Goal: Use online tool/utility: Utilize a website feature to perform a specific function

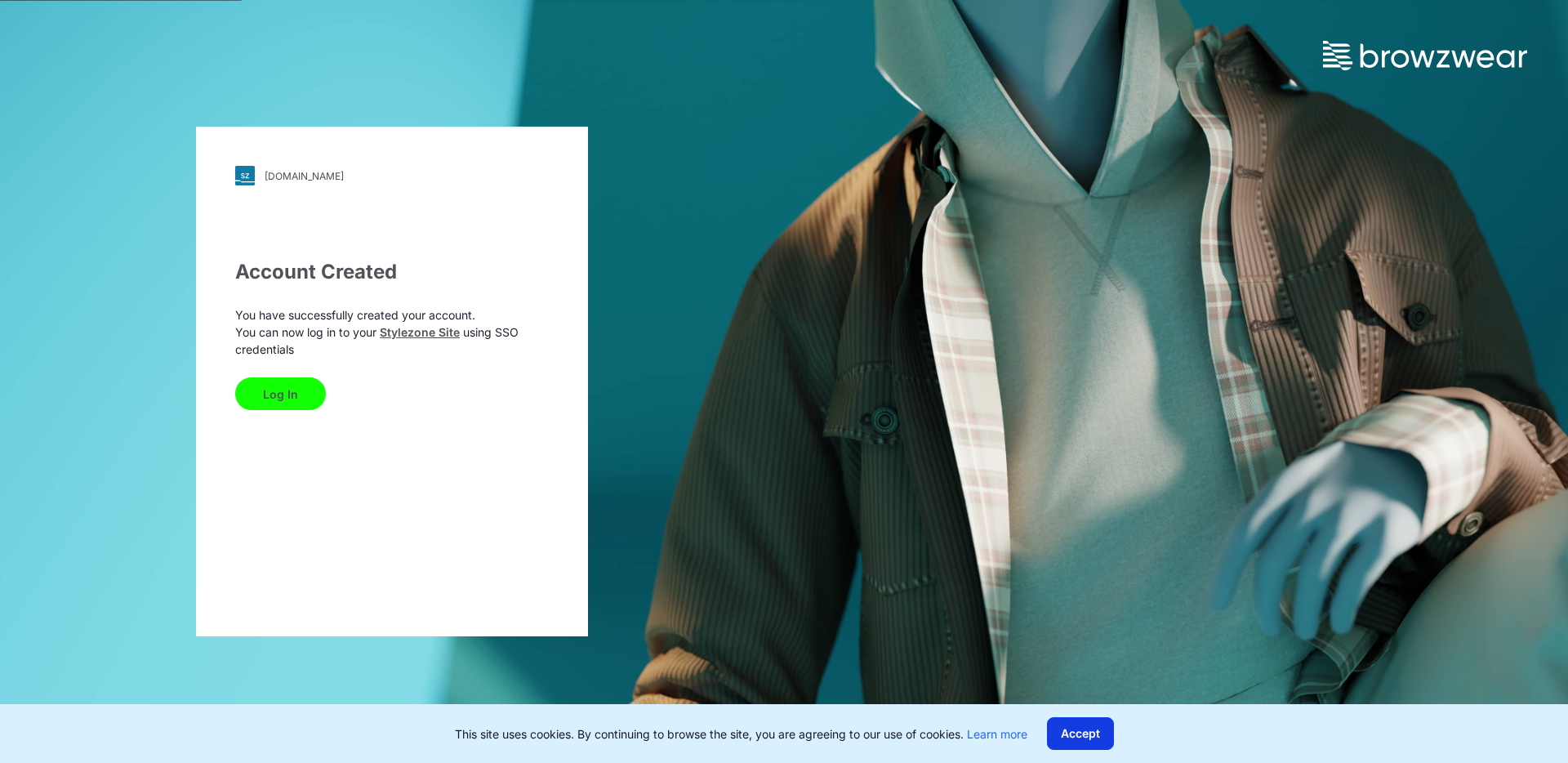
click at [1067, 739] on button "Accept" at bounding box center [1081, 733] width 67 height 33
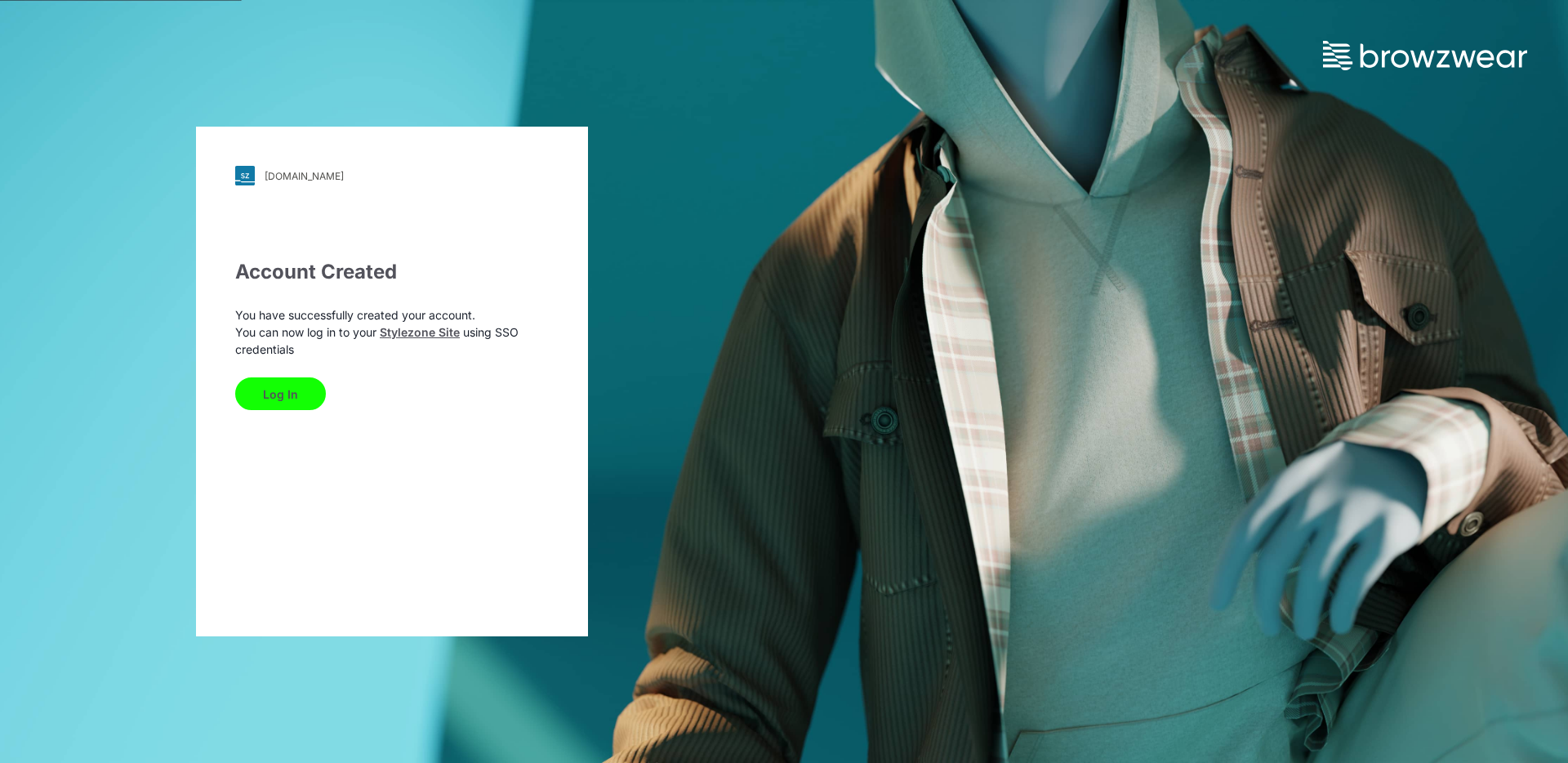
click at [281, 404] on button "Log In" at bounding box center [280, 394] width 91 height 33
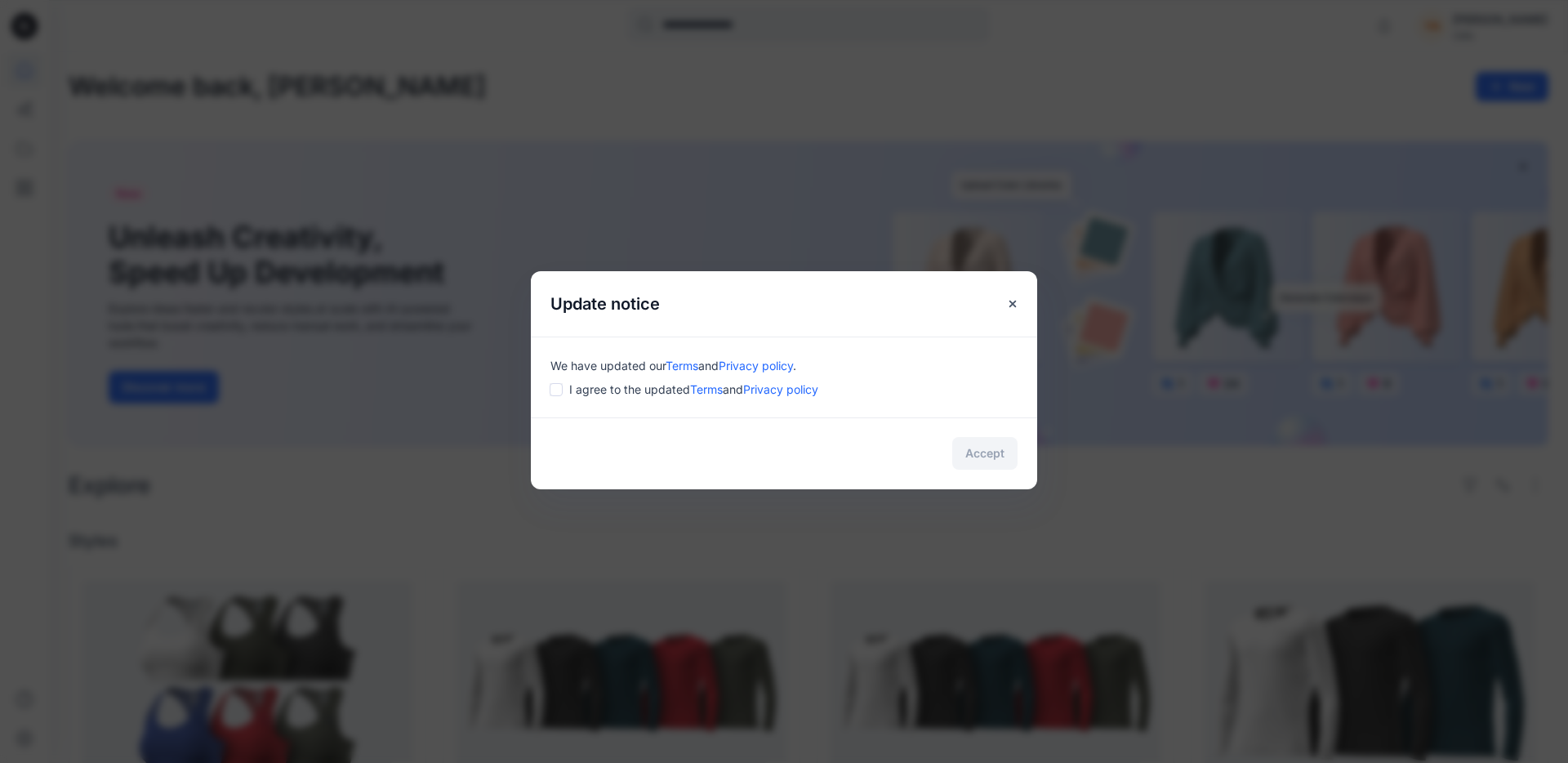
click at [565, 386] on div "I agree to the updated Terms and Privacy policy" at bounding box center [783, 389] width 467 height 17
click at [980, 451] on button "Accept" at bounding box center [985, 454] width 65 height 33
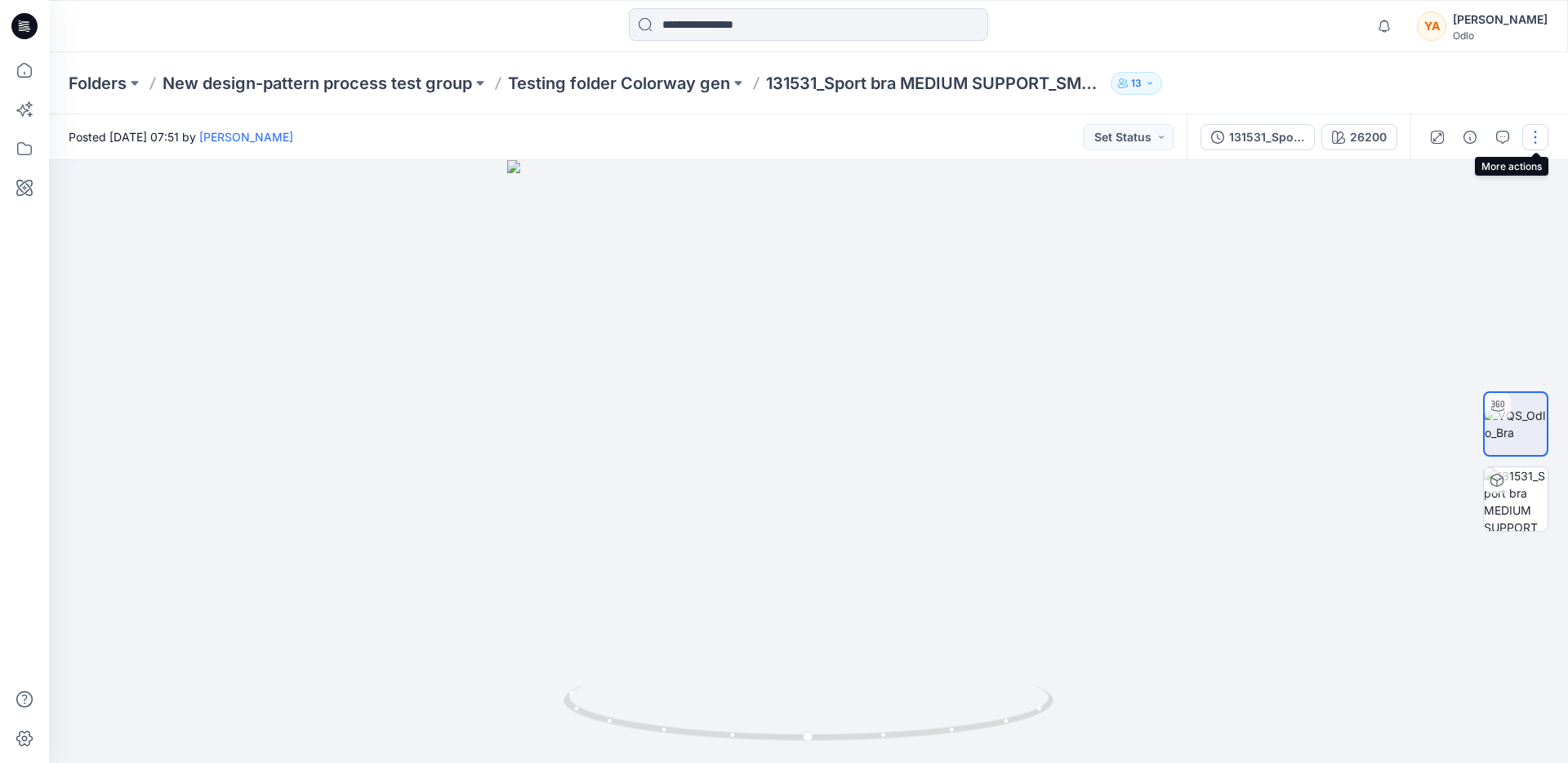
click at [1528, 137] on button "button" at bounding box center [1534, 137] width 26 height 26
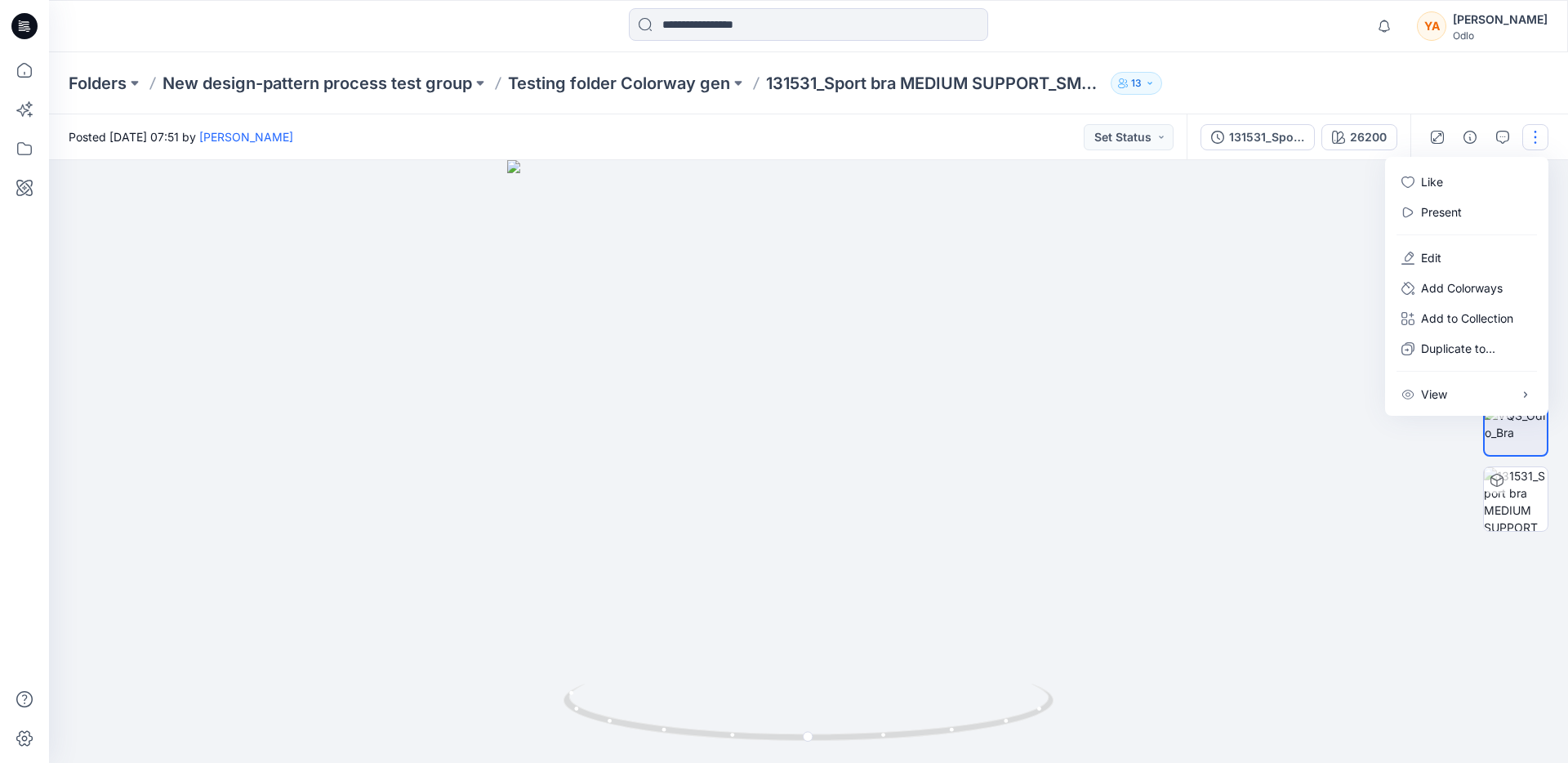
click at [434, 35] on div at bounding box center [808, 25] width 759 height 36
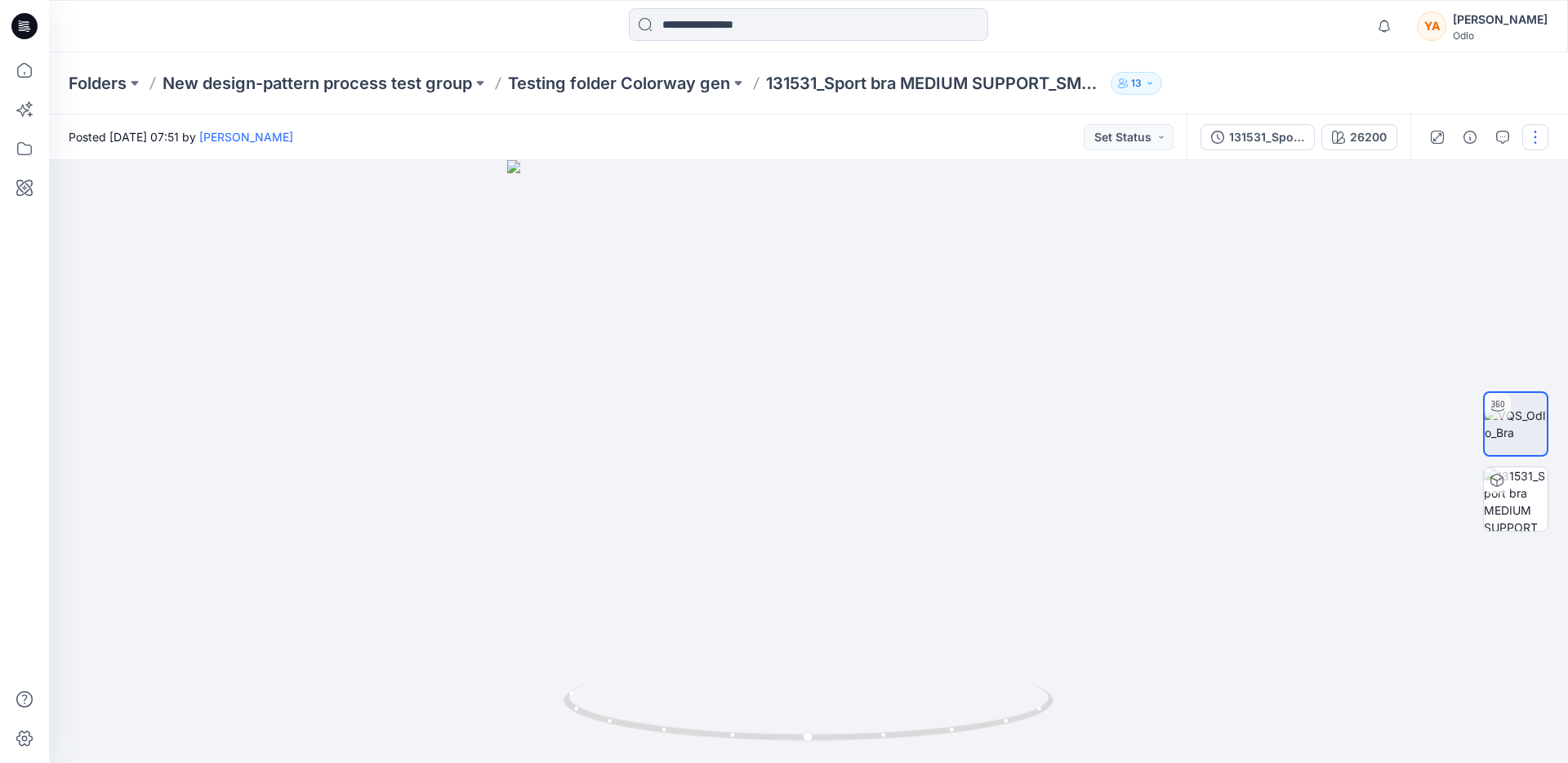
click at [1534, 143] on button "button" at bounding box center [1534, 137] width 26 height 26
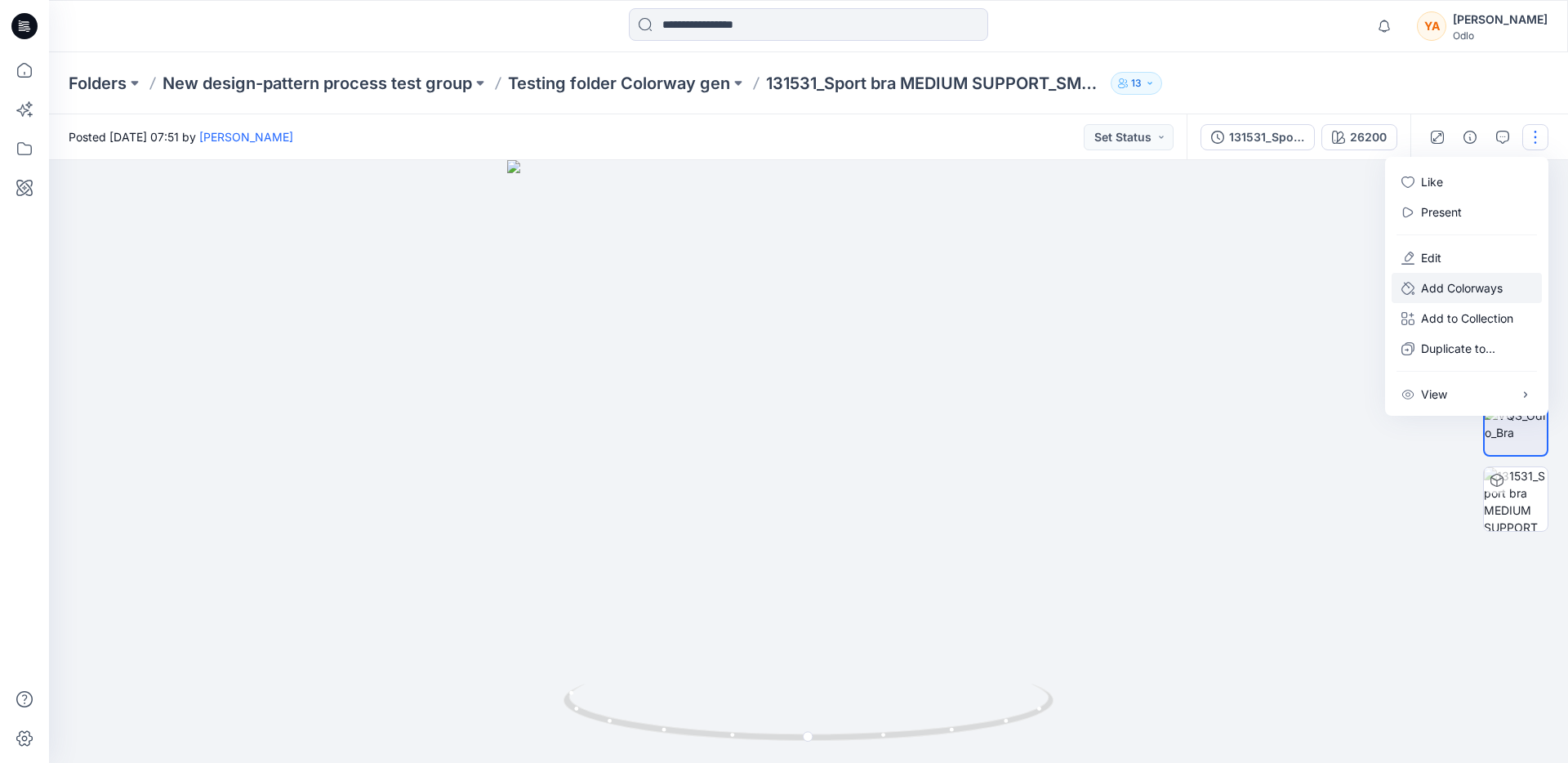
click at [1457, 292] on p "Add Colorways" at bounding box center [1461, 288] width 82 height 17
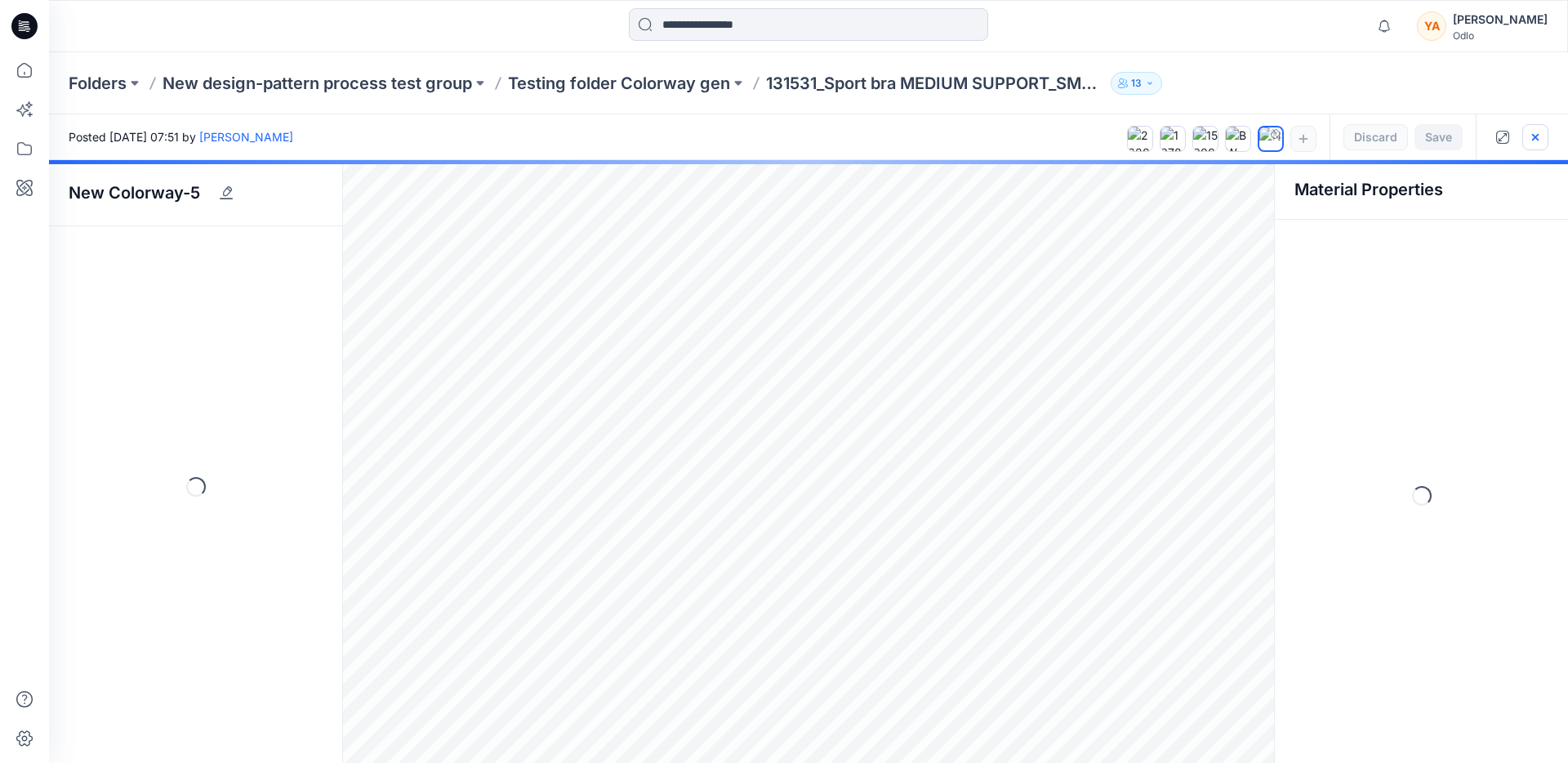
click at [1531, 136] on icon "button" at bounding box center [1535, 138] width 13 height 13
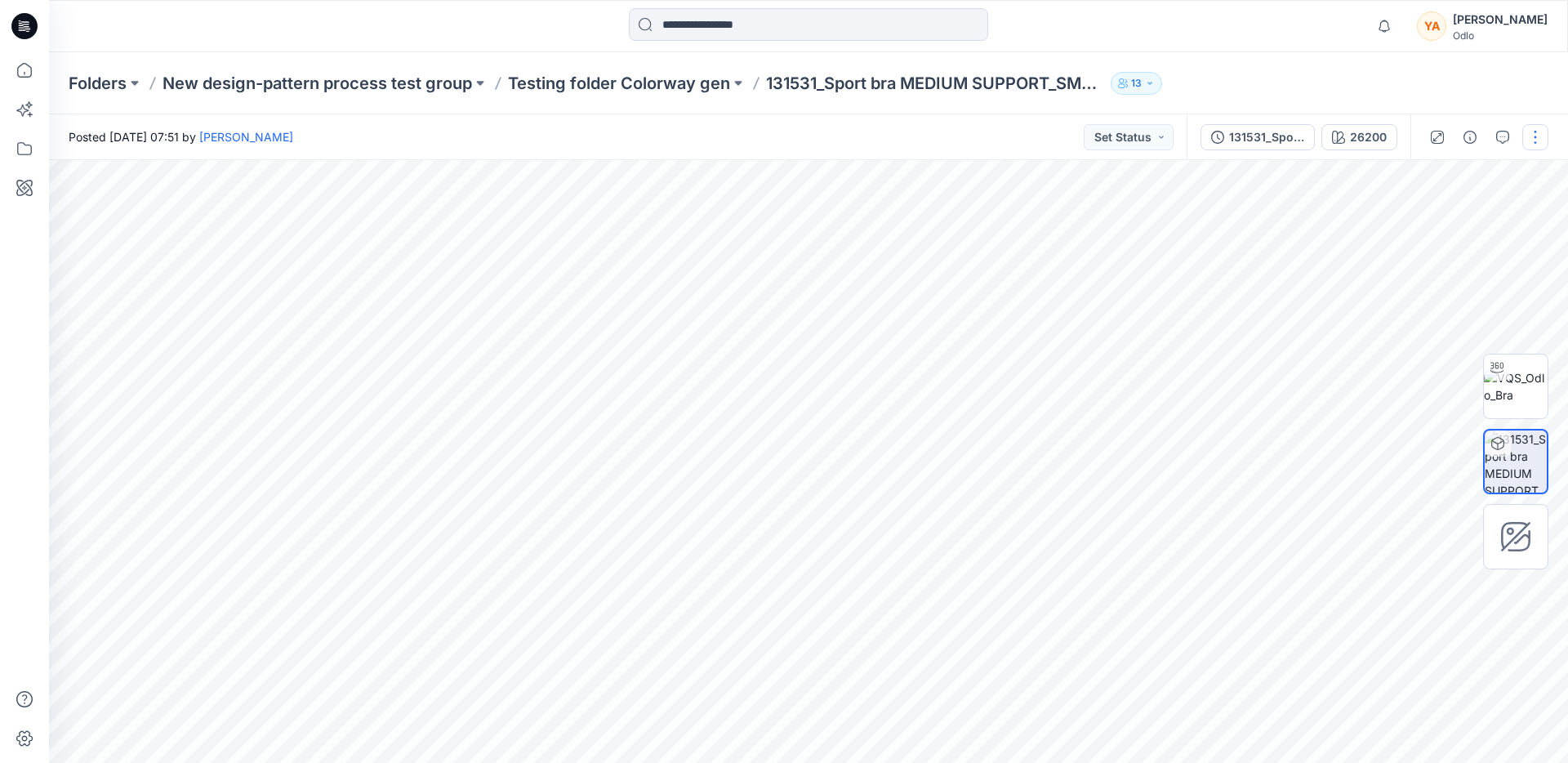
click at [1537, 141] on button "button" at bounding box center [1534, 137] width 26 height 26
click at [621, 88] on p "Testing folder Colorway gen" at bounding box center [618, 84] width 222 height 23
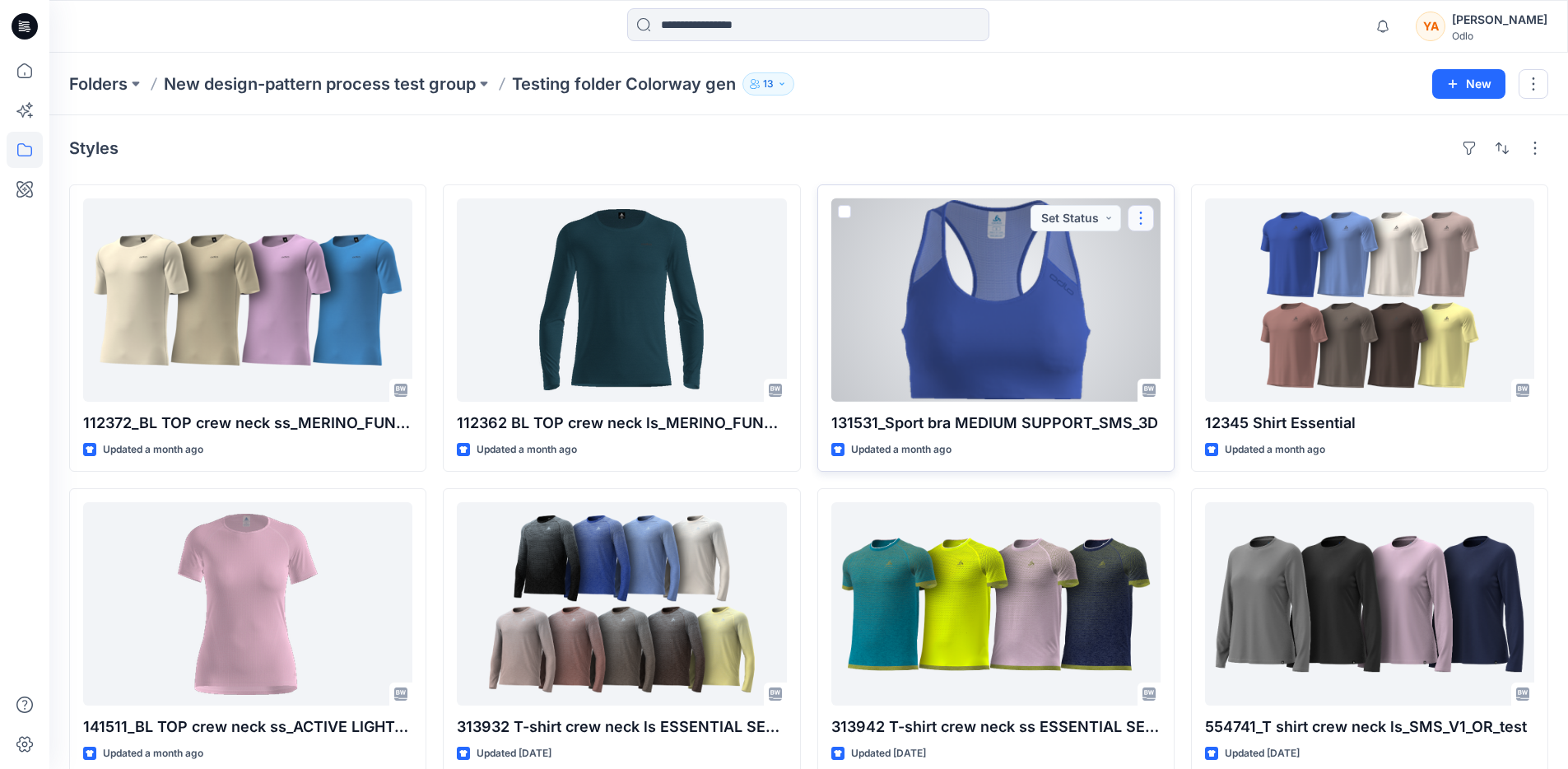
click at [1145, 224] on button "button" at bounding box center [1141, 217] width 26 height 26
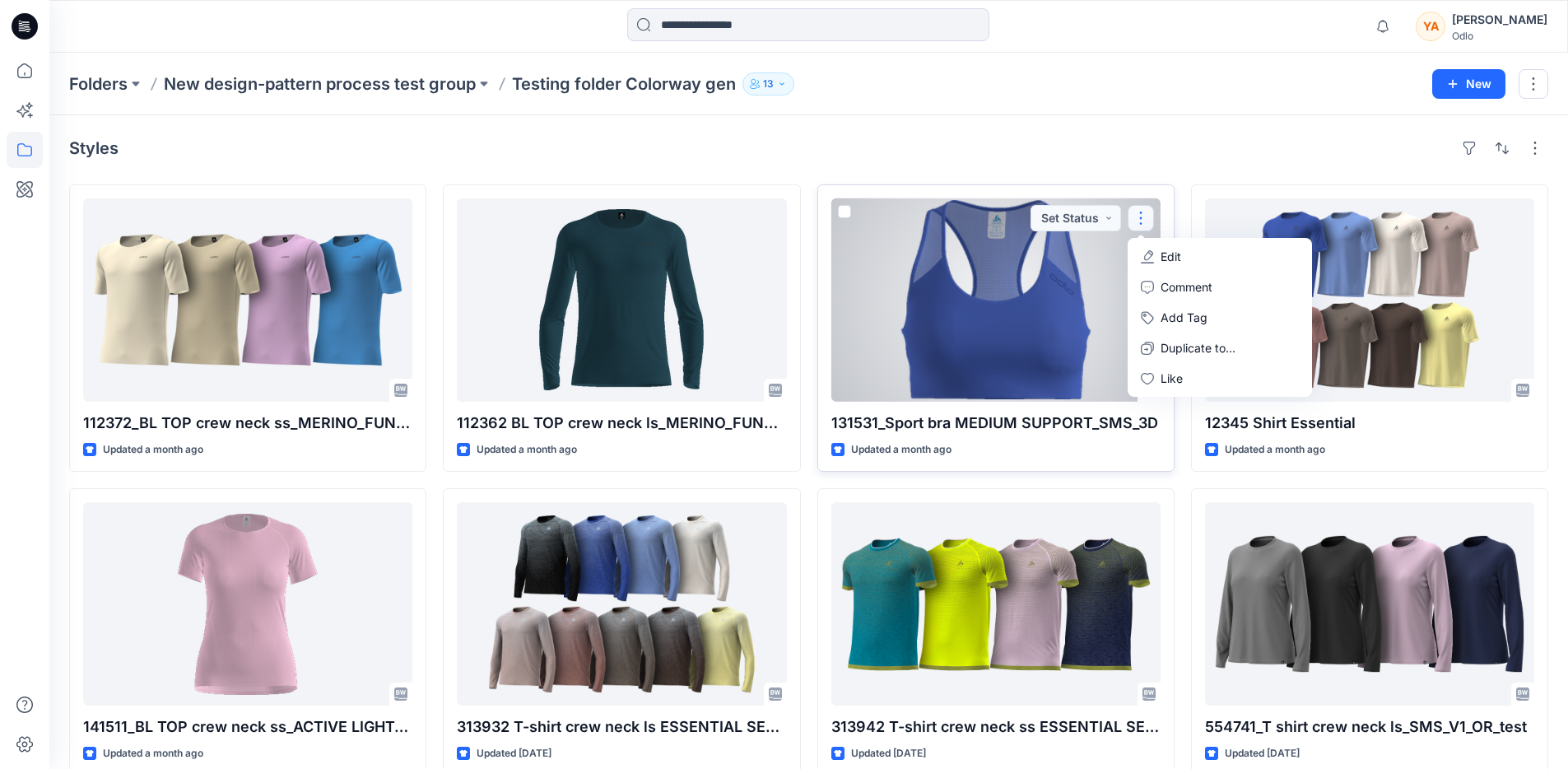
click at [841, 215] on span at bounding box center [845, 212] width 14 height 14
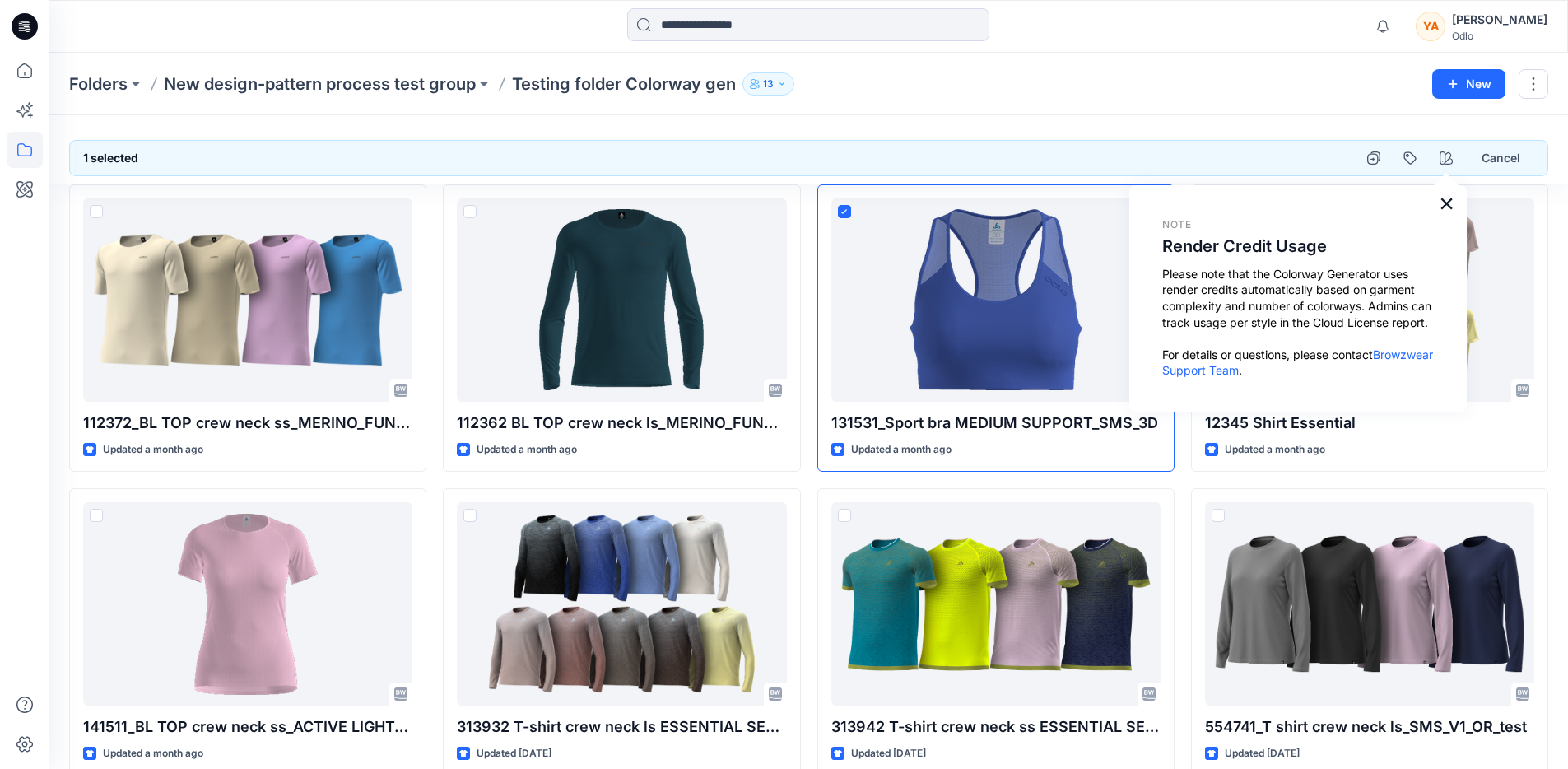
click at [1450, 208] on button "×" at bounding box center [1447, 203] width 16 height 26
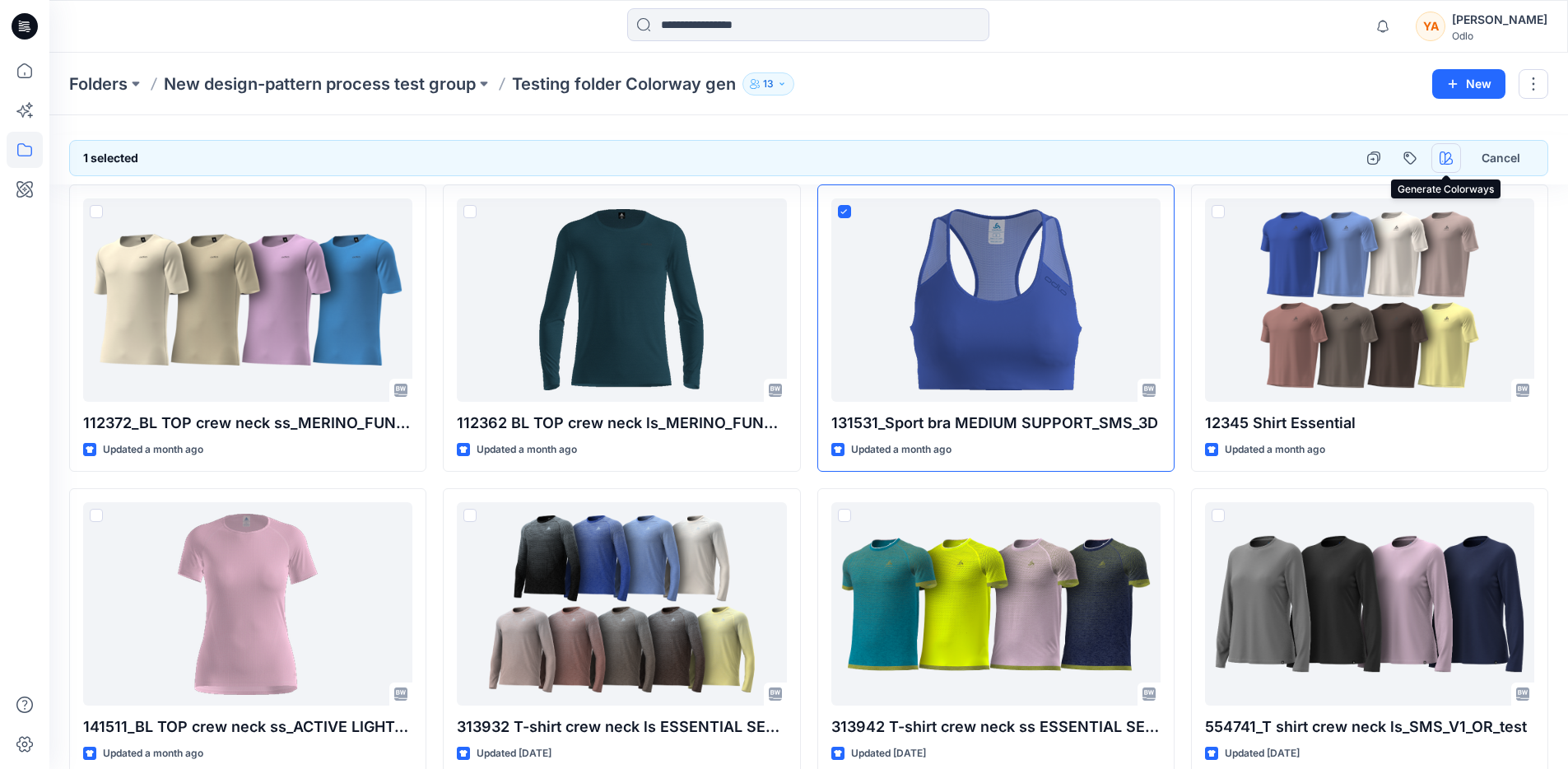
click at [1445, 156] on icon "button" at bounding box center [1447, 158] width 14 height 14
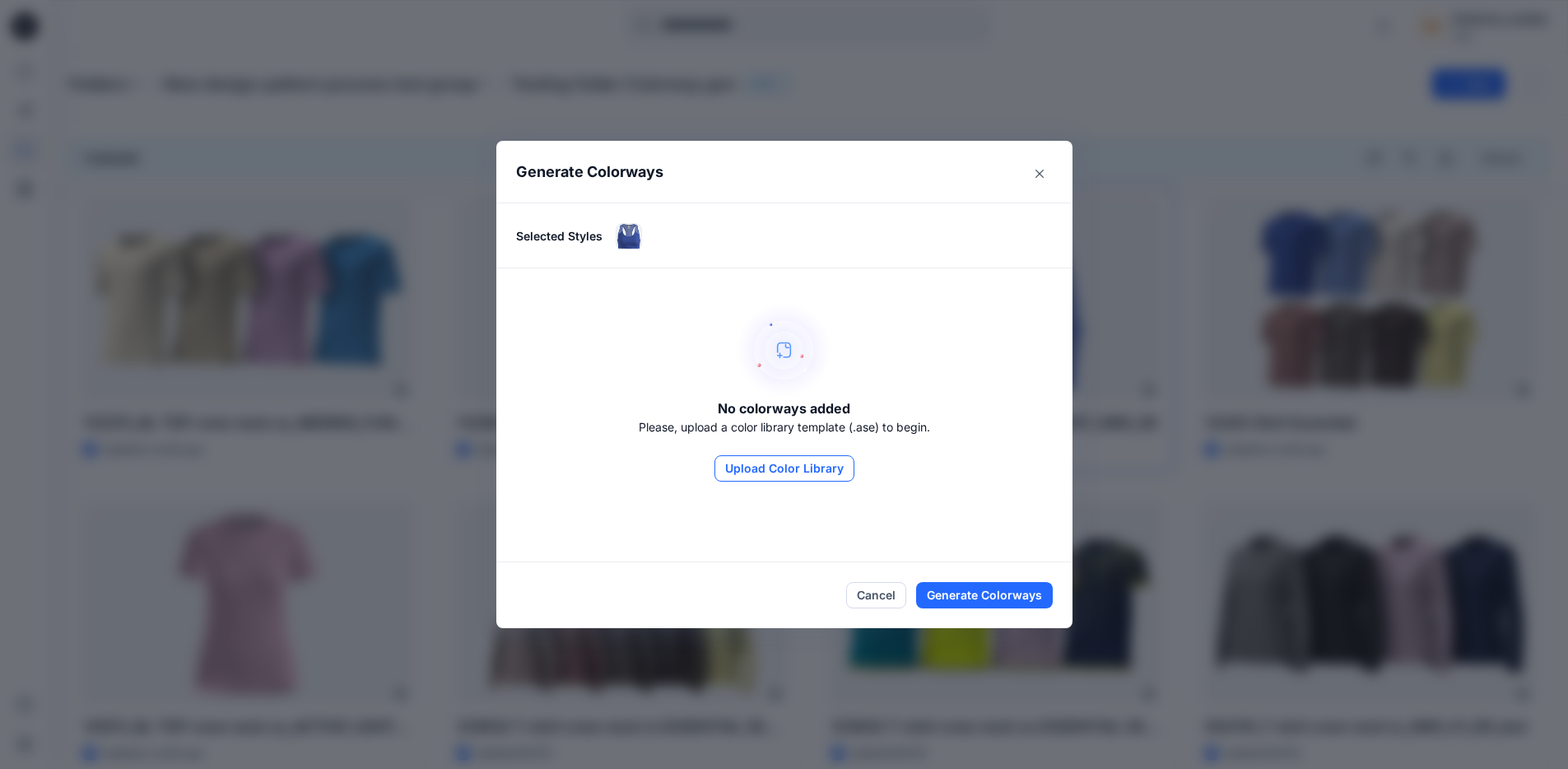
click at [809, 471] on button "Upload Color Library" at bounding box center [784, 468] width 140 height 26
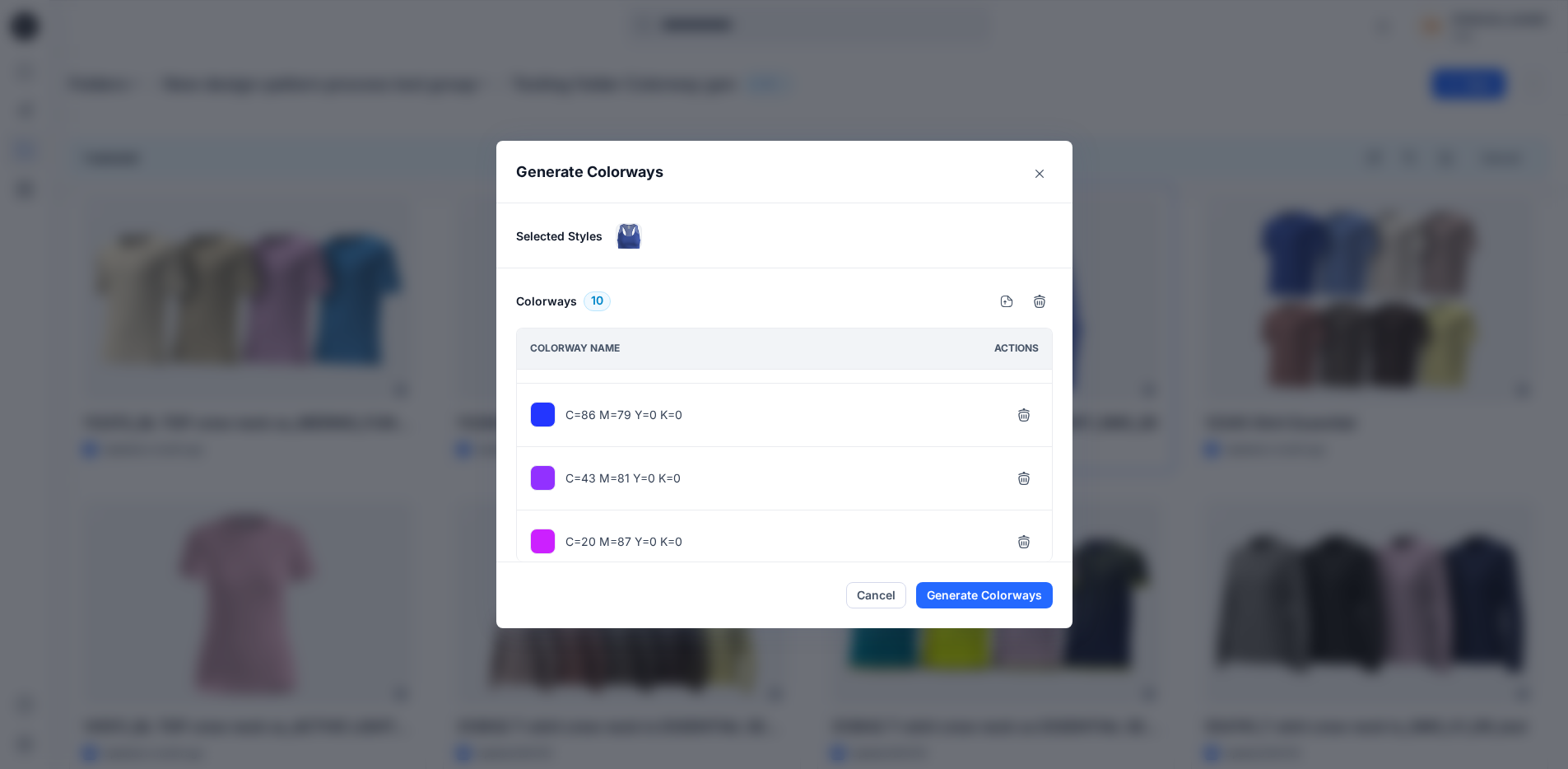
scroll to position [442, 0]
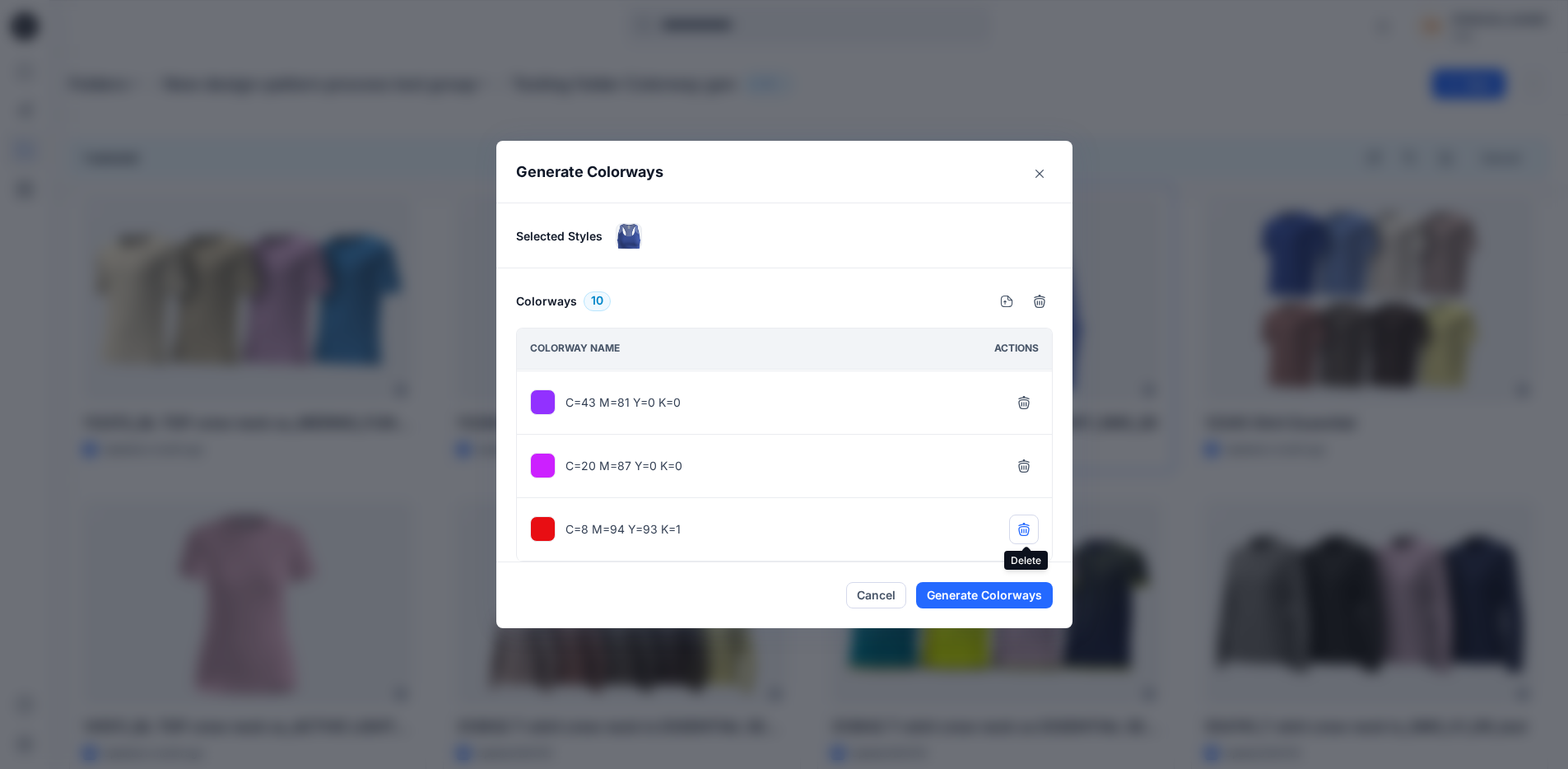
click at [1027, 530] on icon "button" at bounding box center [1024, 529] width 14 height 14
click at [1023, 522] on icon "button" at bounding box center [1024, 529] width 14 height 14
click at [1026, 475] on button "button" at bounding box center [1023, 466] width 30 height 30
click at [1025, 533] on icon "button" at bounding box center [1024, 529] width 14 height 14
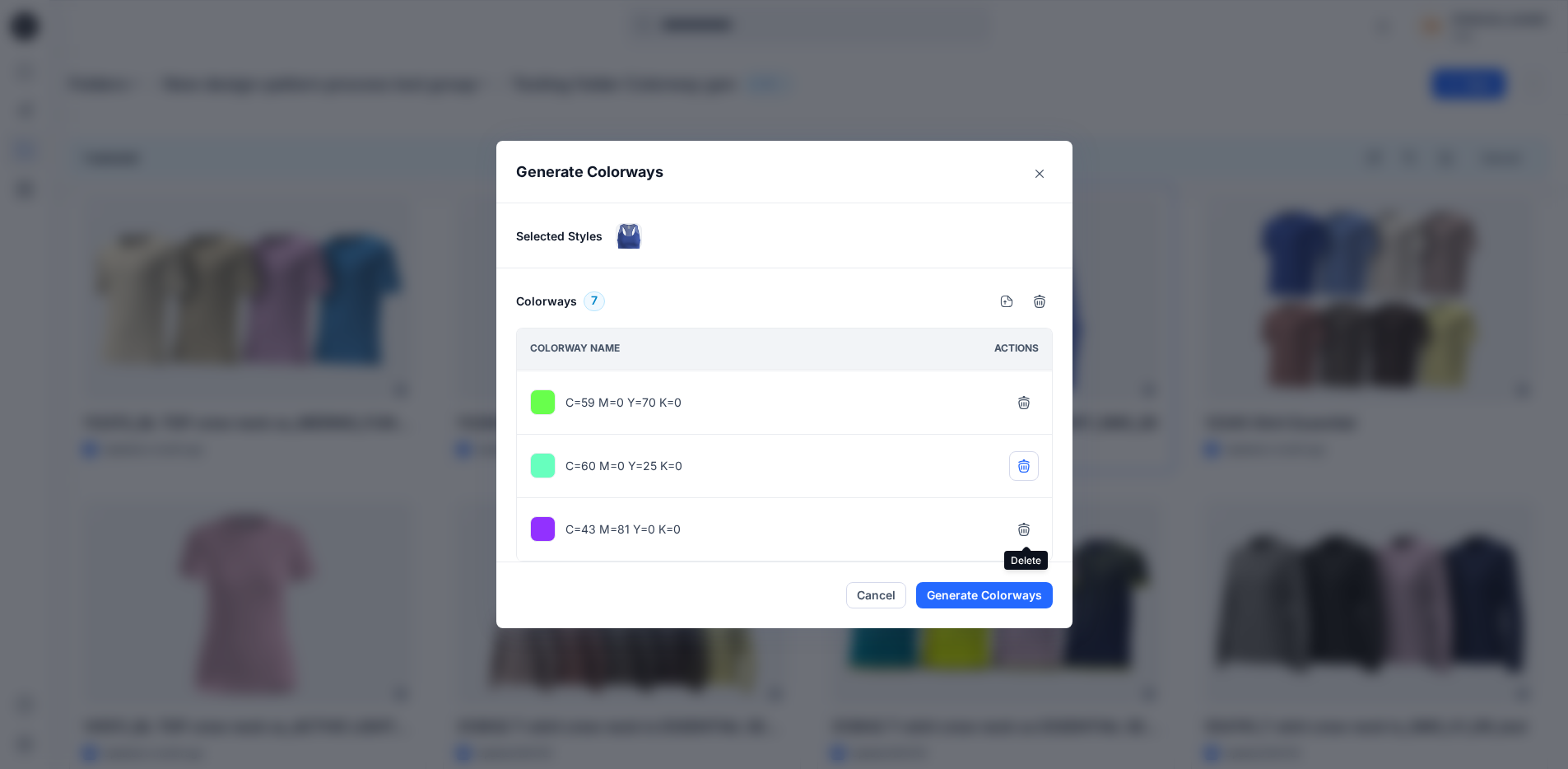
scroll to position [188, 0]
click at [1026, 532] on icon "button" at bounding box center [1023, 527] width 11 height 11
click at [1027, 398] on icon "button" at bounding box center [1024, 401] width 14 height 14
click at [1023, 468] on icon "button" at bounding box center [1024, 464] width 14 height 14
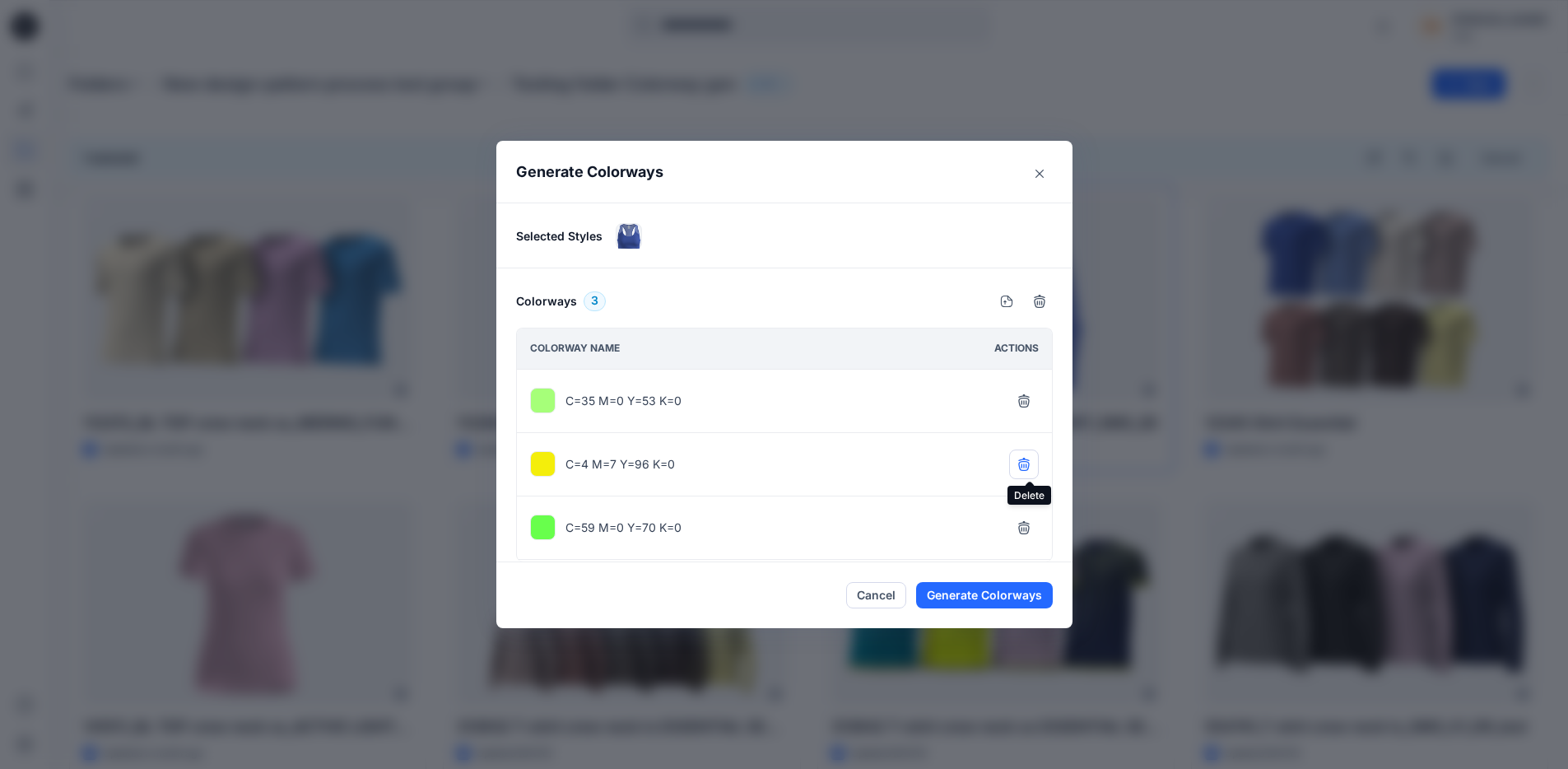
click at [1027, 470] on button "button" at bounding box center [1023, 464] width 30 height 30
click at [1030, 475] on button "button" at bounding box center [1023, 464] width 30 height 30
drag, startPoint x: 1015, startPoint y: 597, endPoint x: 1053, endPoint y: 475, distance: 127.8
click at [1053, 475] on section "Generate Colorways Selected Styles Colorways 1 Colorway name Actions C=35 M=0 Y…" at bounding box center [784, 384] width 576 height 487
click at [1001, 596] on button "Generate Colorways" at bounding box center [984, 594] width 137 height 26
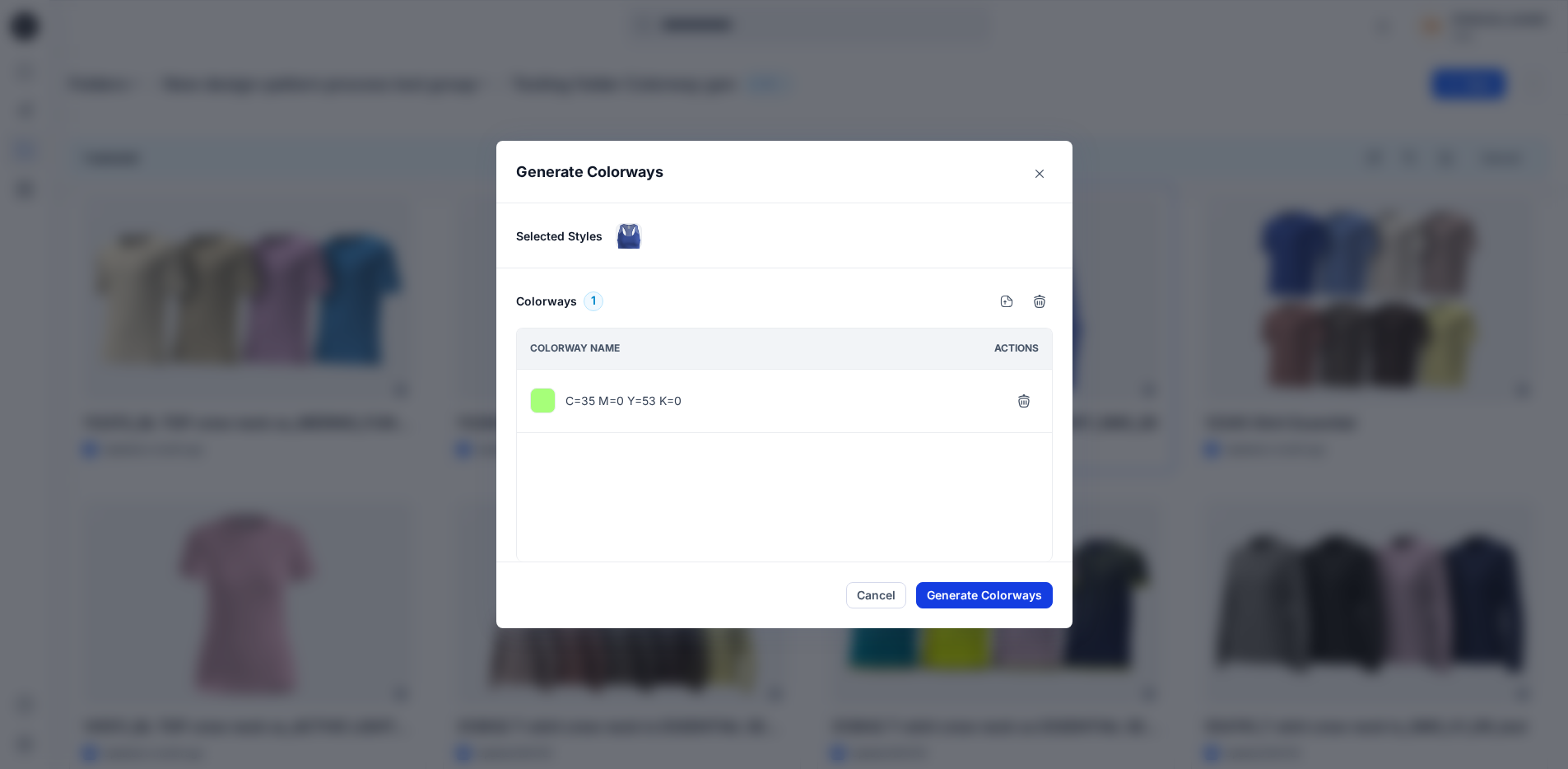
click at [1013, 592] on button "Generate Colorways" at bounding box center [984, 594] width 137 height 26
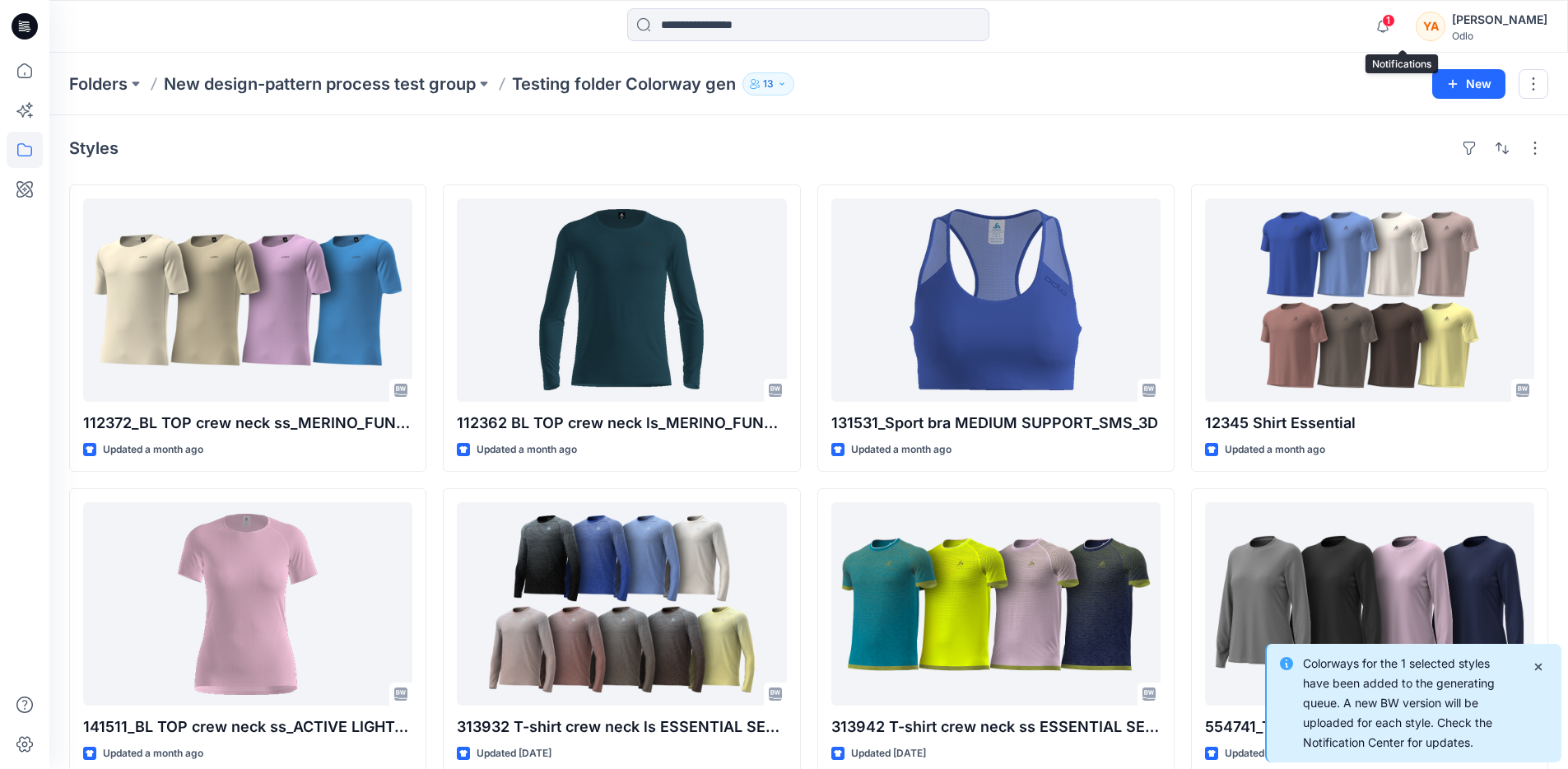
click at [1395, 24] on span "1" at bounding box center [1388, 20] width 14 height 14
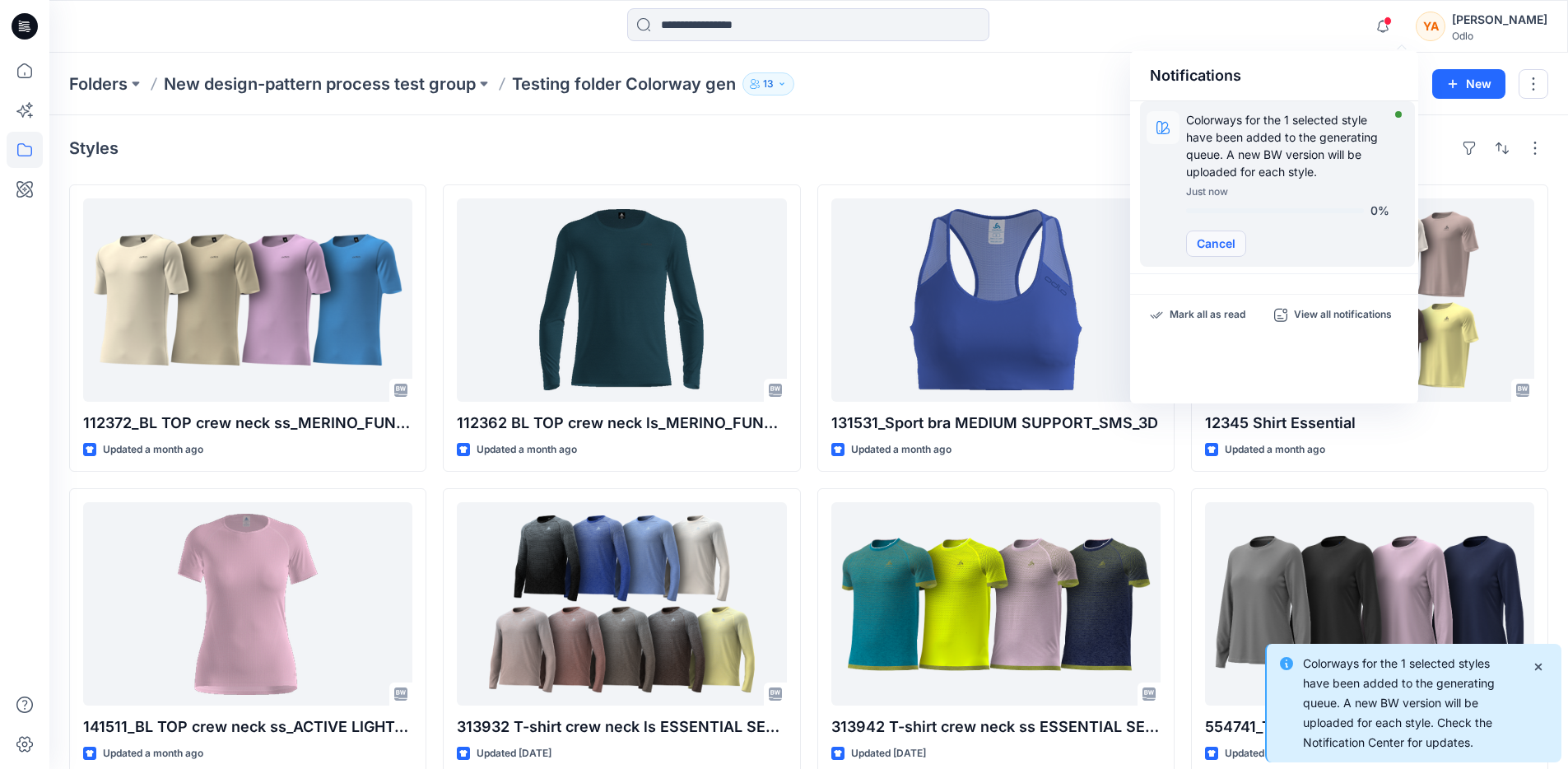
click at [1223, 245] on button "Cancel" at bounding box center [1217, 243] width 60 height 26
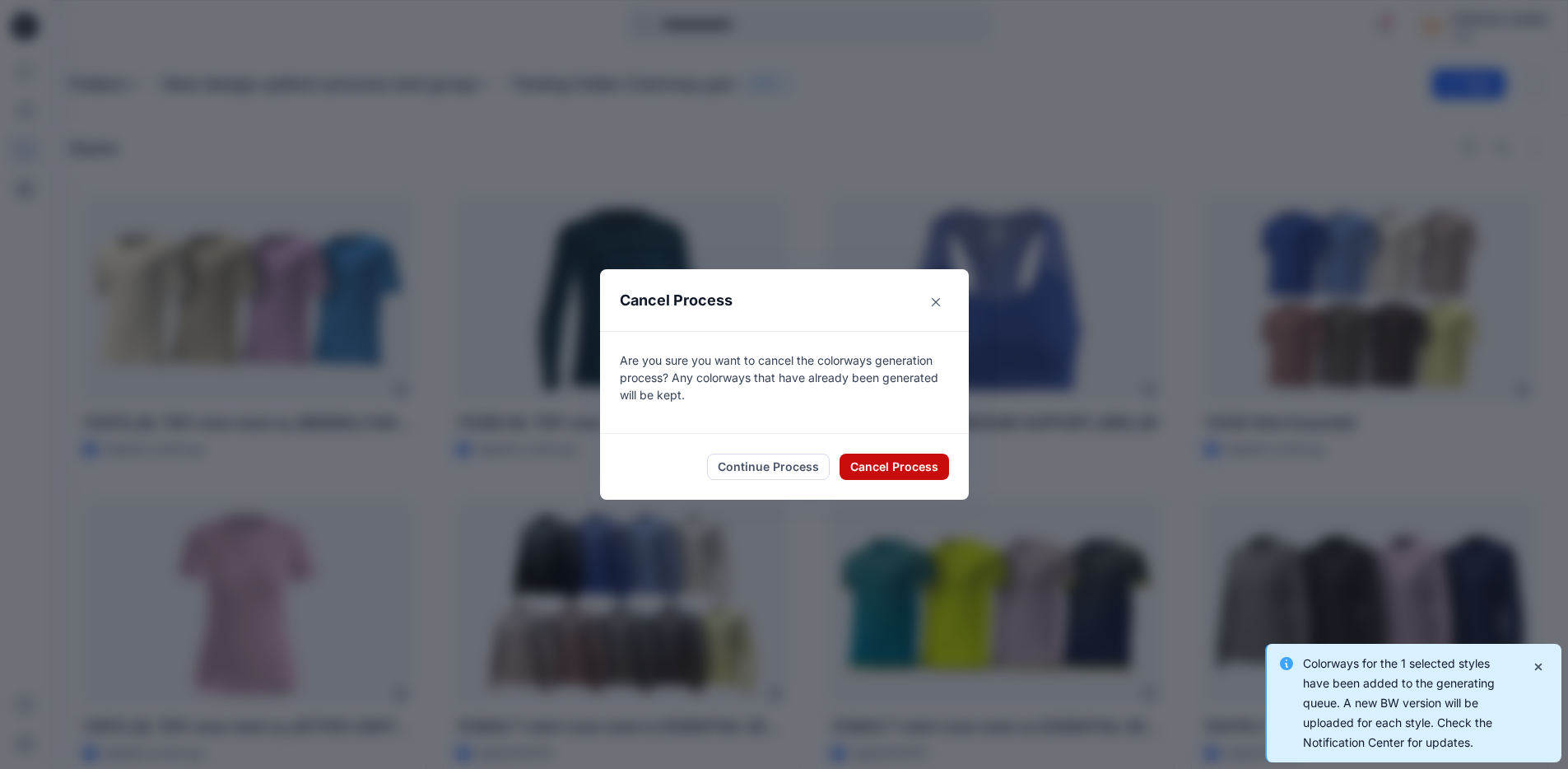
click at [910, 464] on button "Cancel Process" at bounding box center [894, 466] width 110 height 26
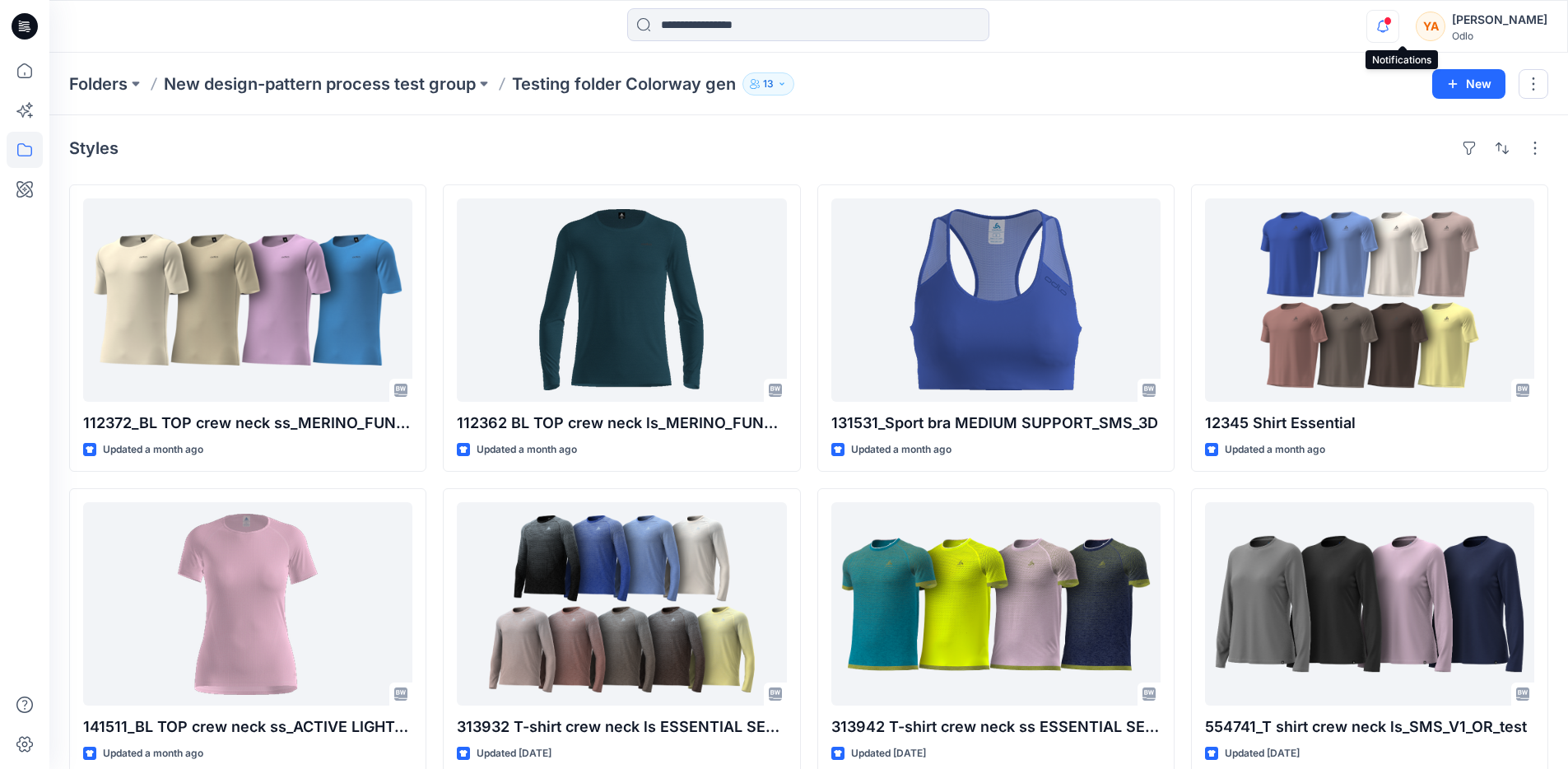
click at [1395, 27] on icon "button" at bounding box center [1383, 26] width 31 height 33
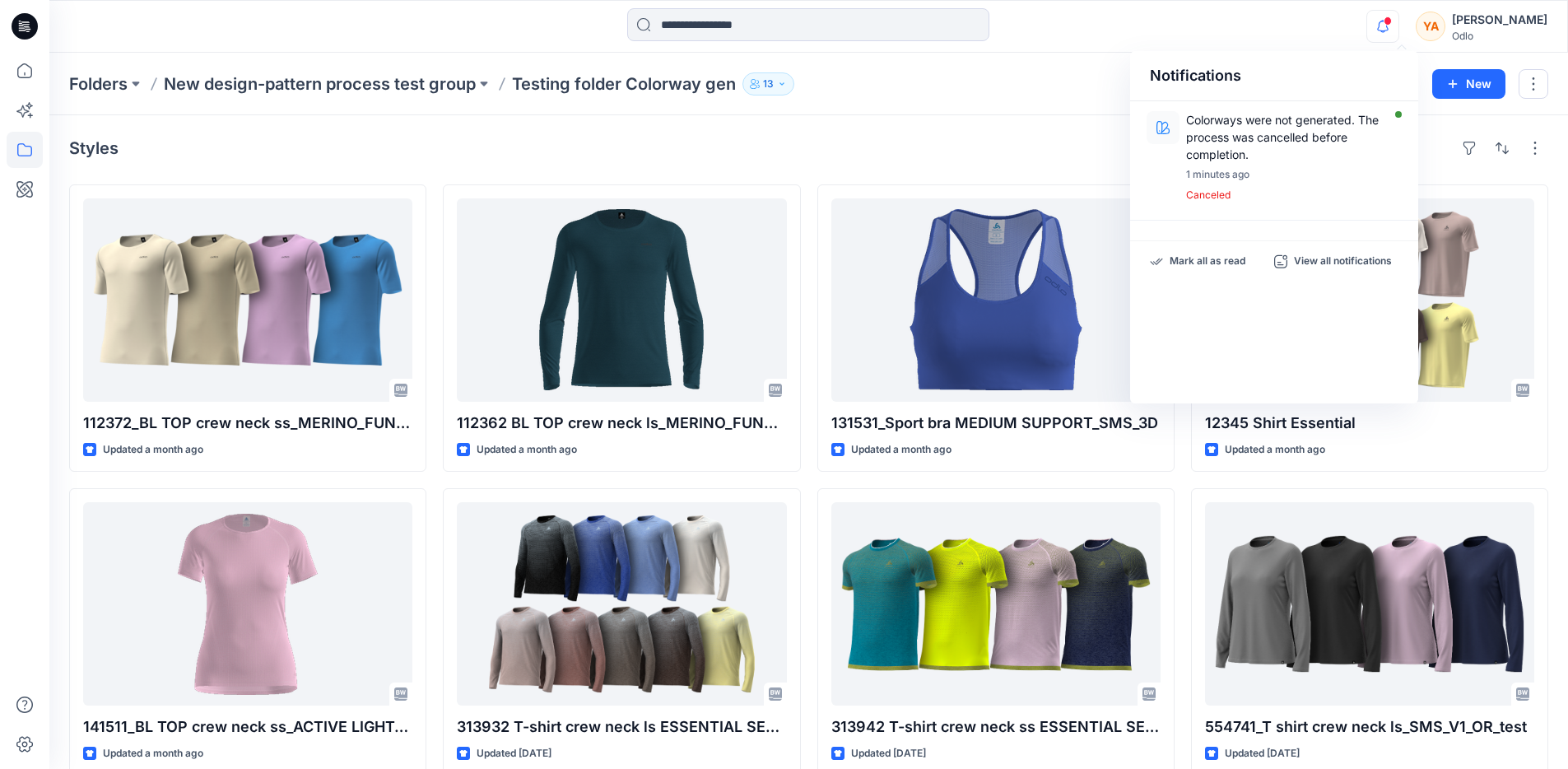
click at [1027, 171] on div "Styles 112372_BL TOP crew neck ss_MERINO_FUNDAMENTALS_SMS_3D Updated a month ag…" at bounding box center [809, 608] width 1518 height 985
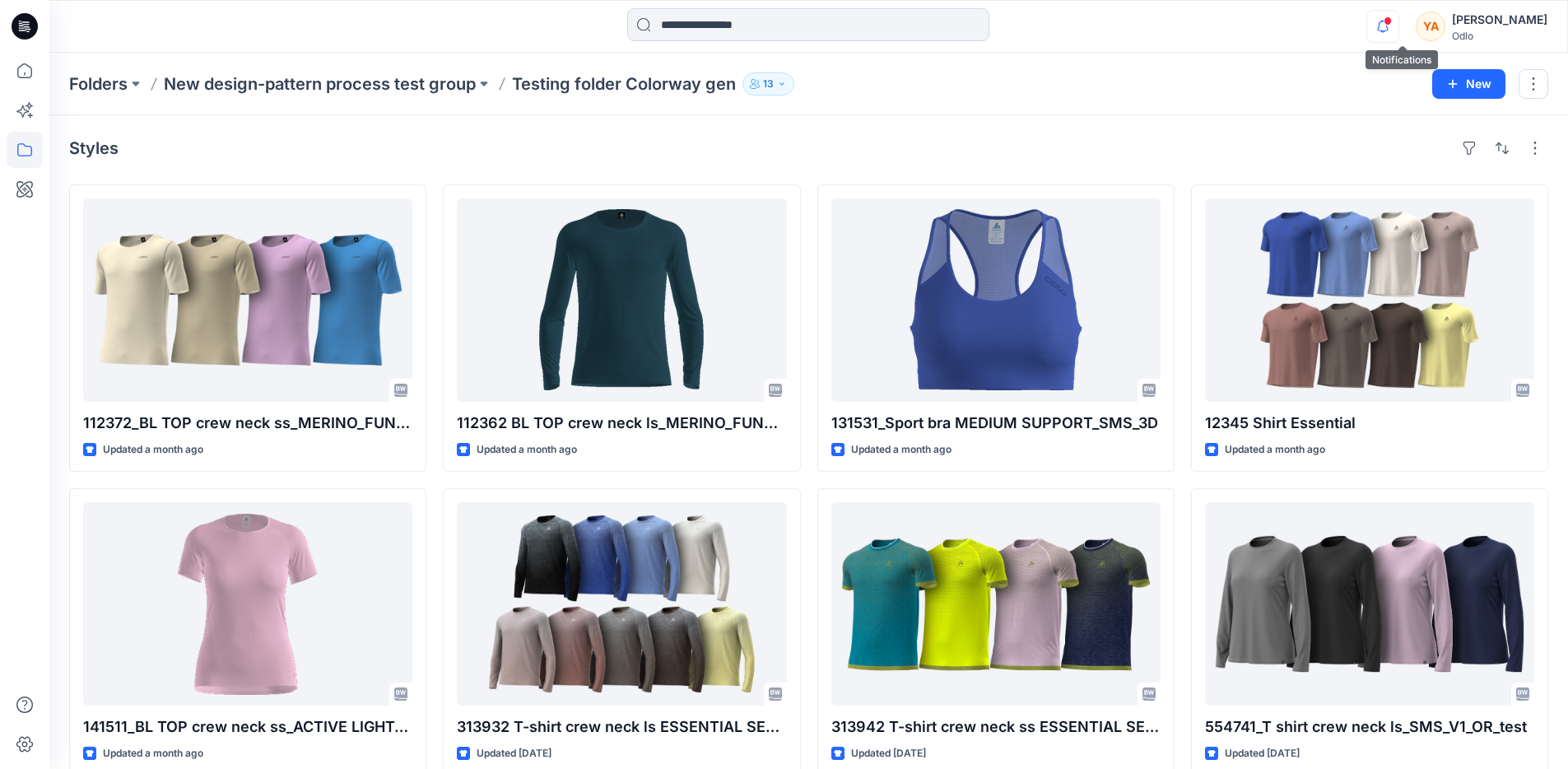
click at [1393, 24] on icon "button" at bounding box center [1383, 26] width 31 height 33
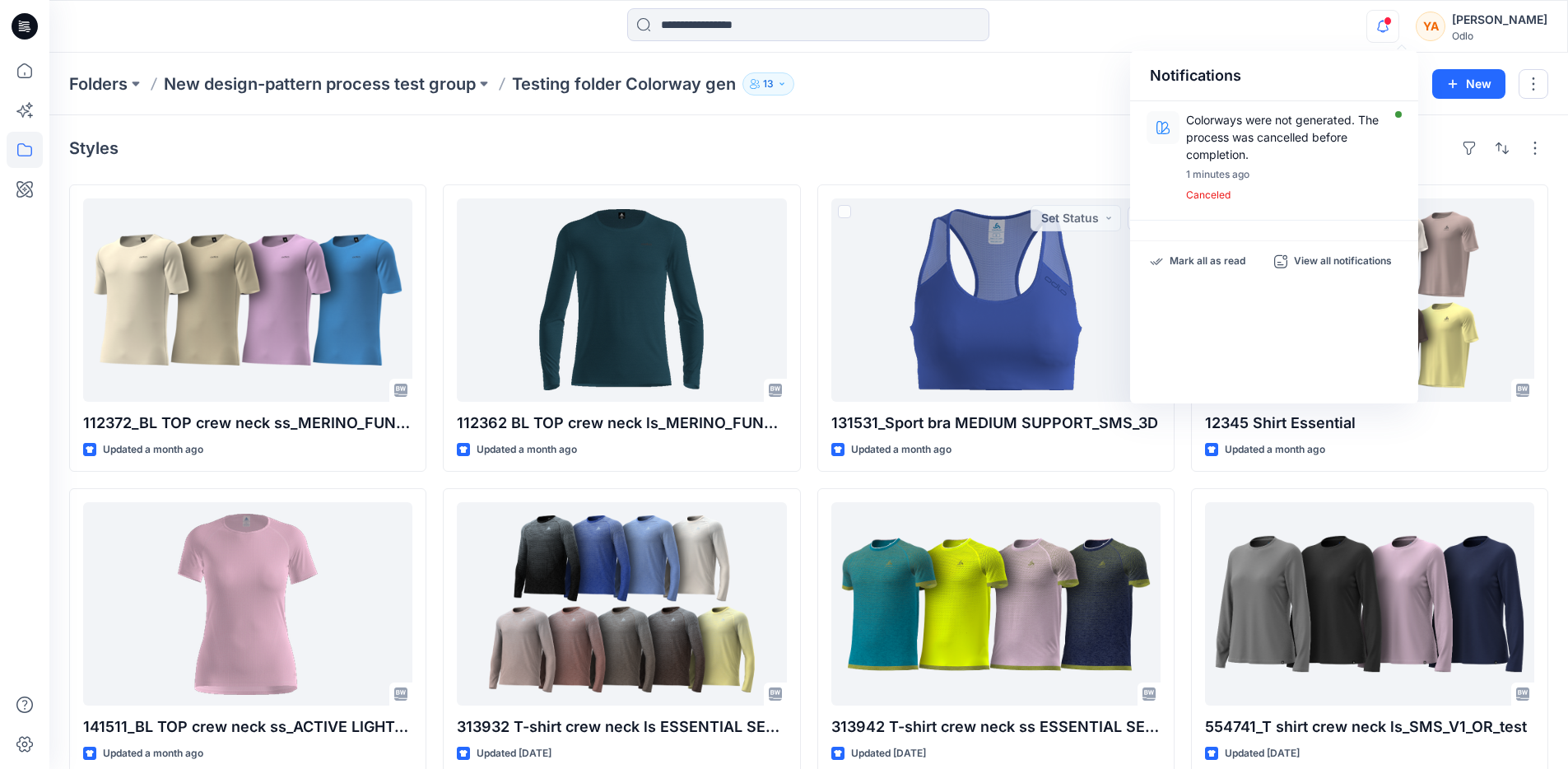
click at [955, 124] on div "Styles 112372_BL TOP crew neck ss_MERINO_FUNDAMENTALS_SMS_3D Updated a month ag…" at bounding box center [809, 608] width 1518 height 985
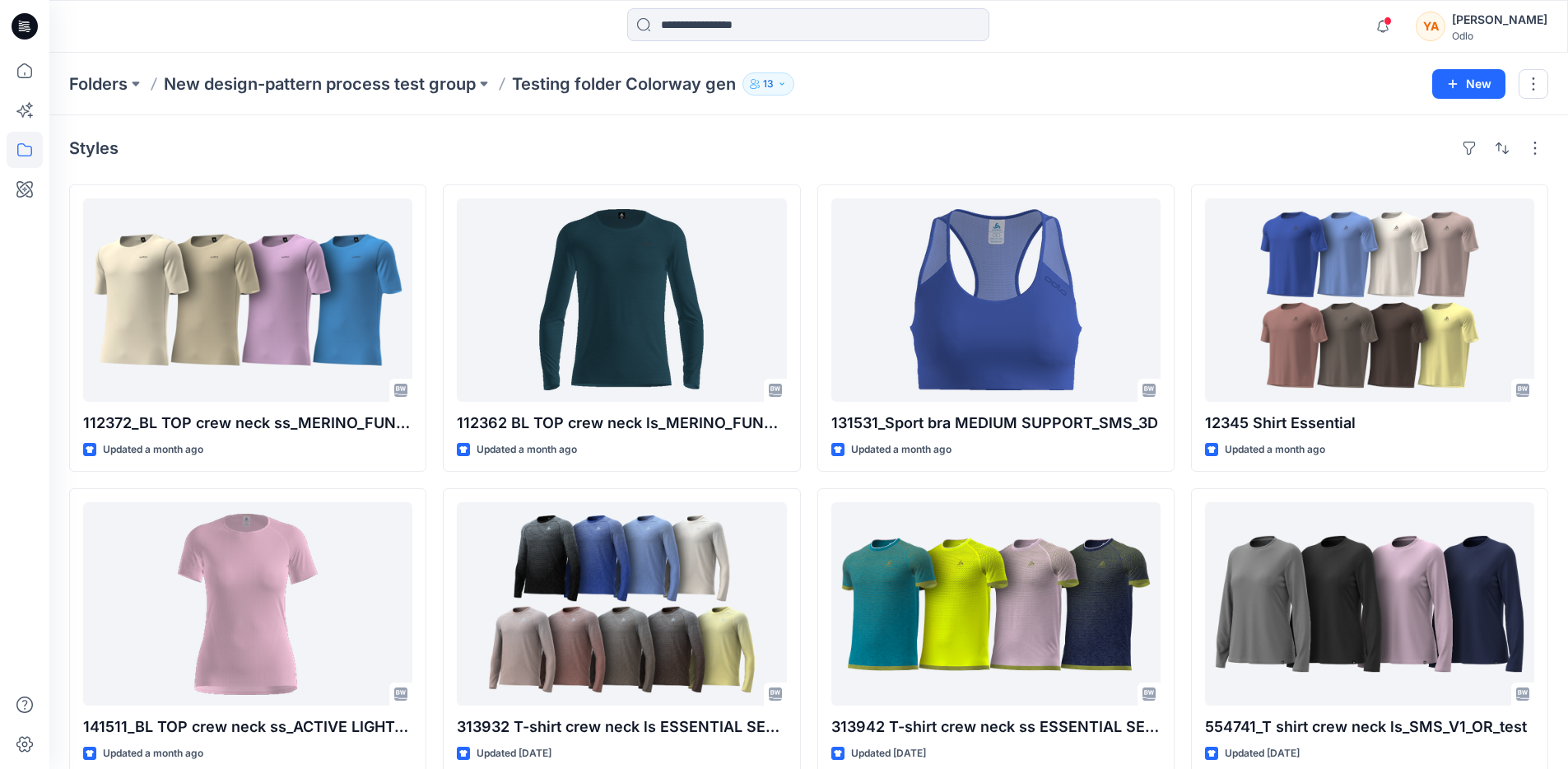
click at [1031, 108] on div "Folders New design-pattern process test group Testing folder Colorway gen 13 New" at bounding box center [809, 84] width 1518 height 62
